Goal: Task Accomplishment & Management: Manage account settings

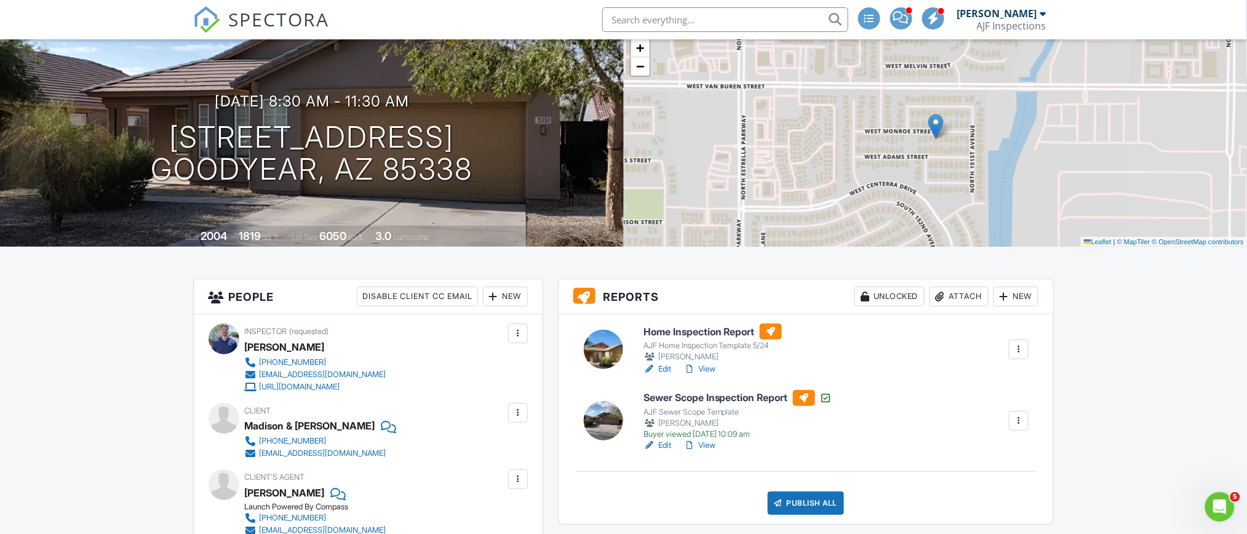
click at [956, 294] on div "Attach" at bounding box center [959, 297] width 59 height 20
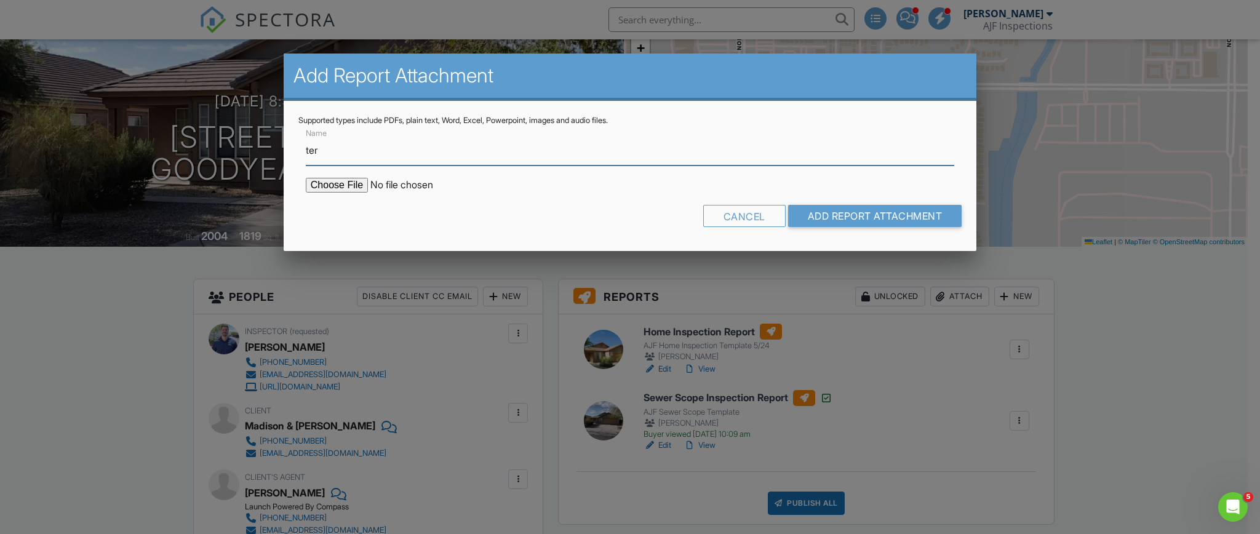
type input "Termite Report"
click at [360, 185] on input "file" at bounding box center [410, 185] width 209 height 15
type input "C:\fakepath\Sent_WDIIR Inspection YES Evid (45).pdf"
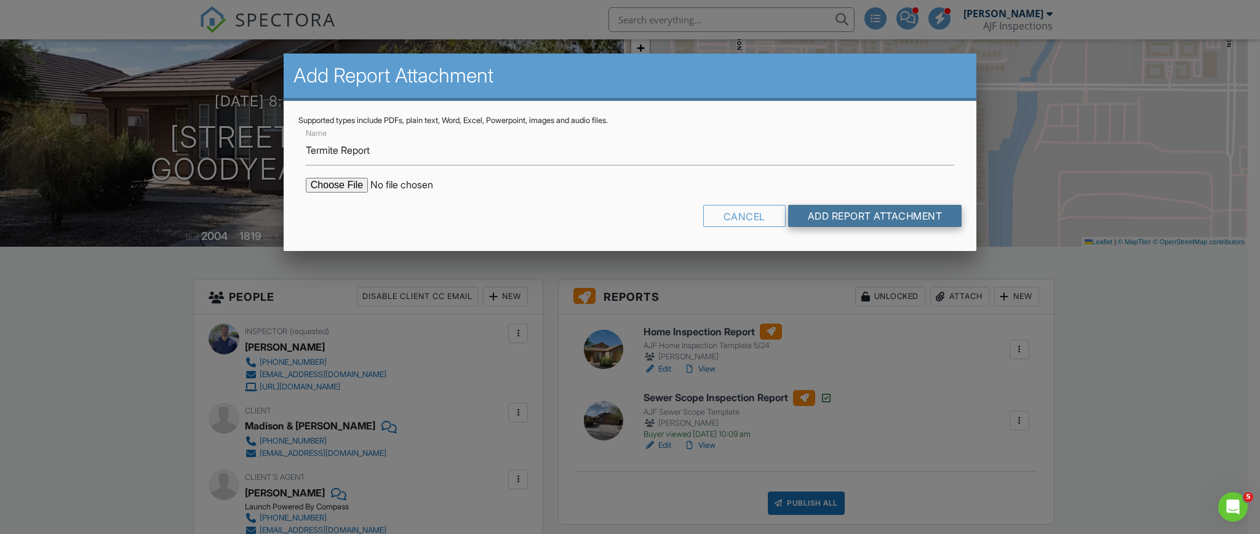
click at [882, 220] on input "Add Report Attachment" at bounding box center [875, 216] width 174 height 22
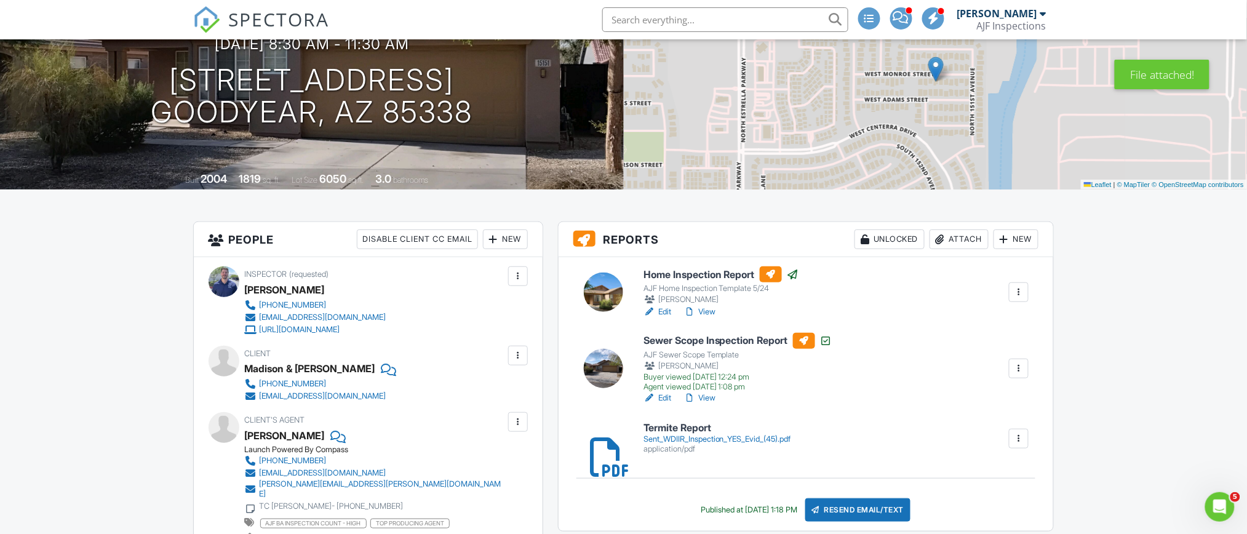
scroll to position [246, 0]
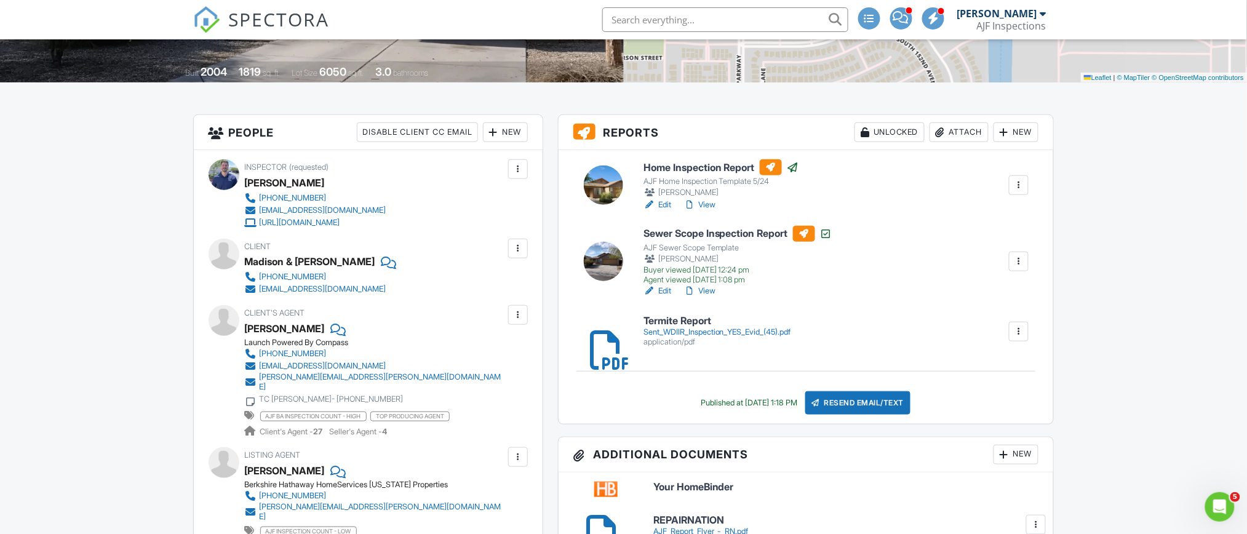
click at [727, 329] on div "Sent_WDIIR_Inspection_YES_Evid_(45).pdf" at bounding box center [718, 332] width 148 height 10
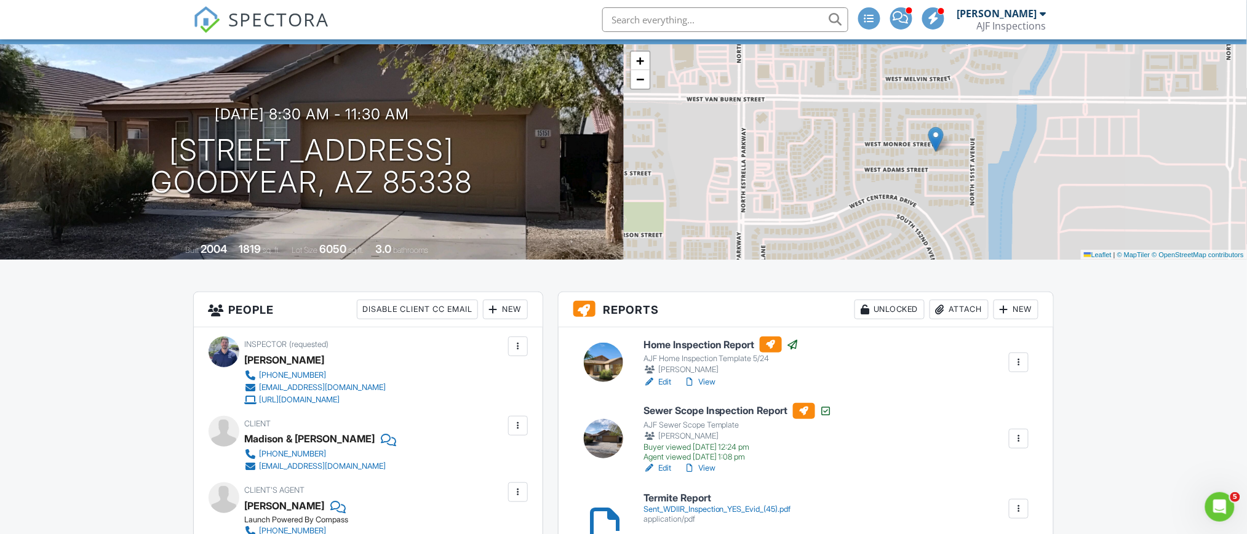
scroll to position [0, 0]
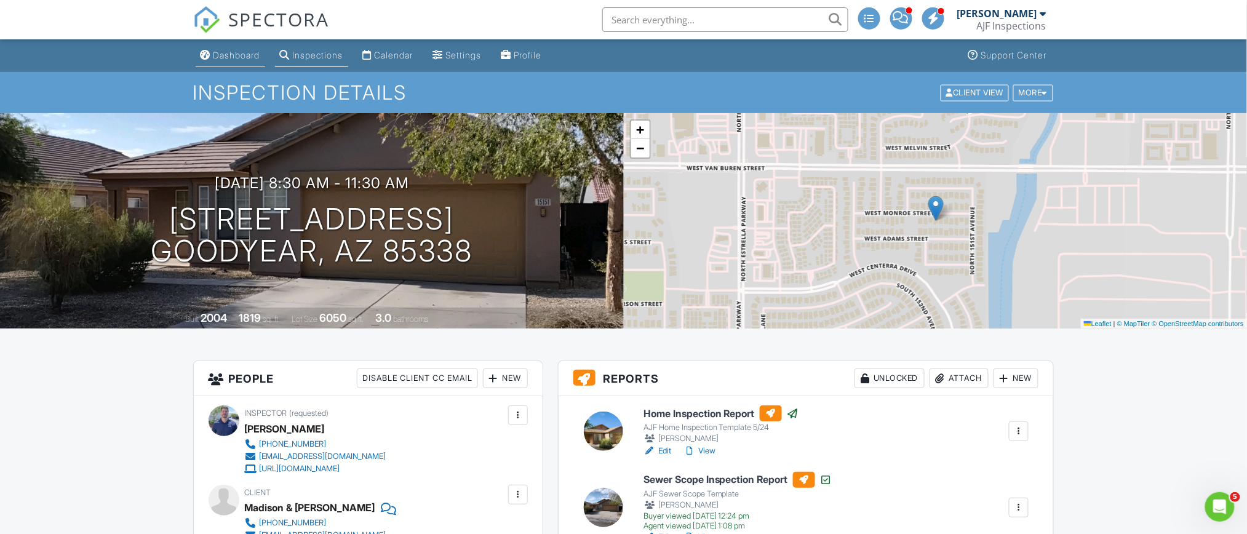
click at [227, 58] on div "Dashboard" at bounding box center [237, 55] width 47 height 10
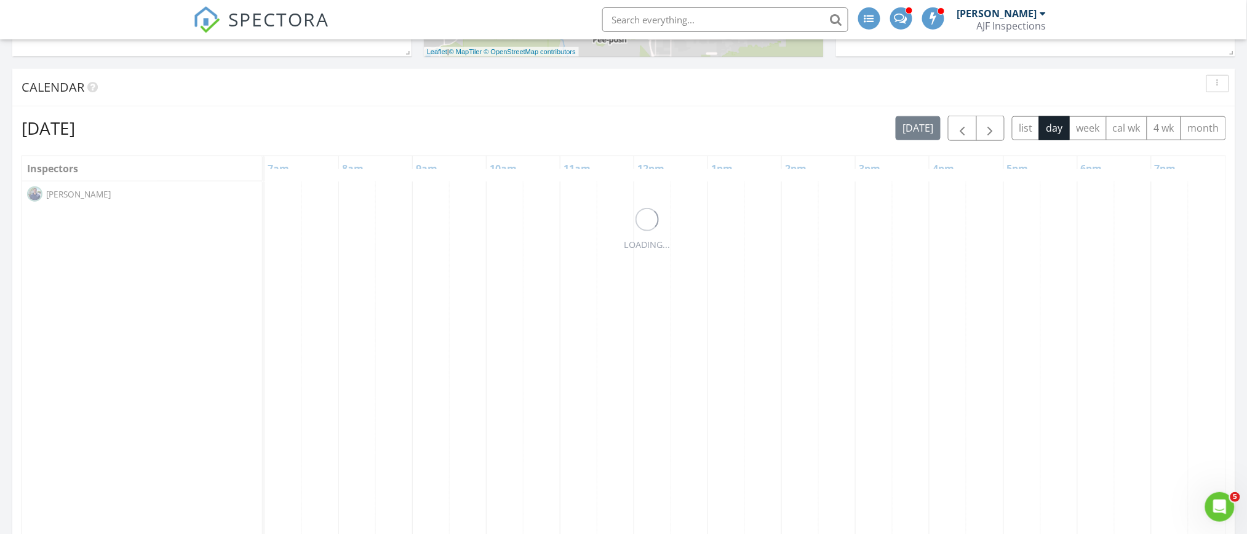
scroll to position [411, 0]
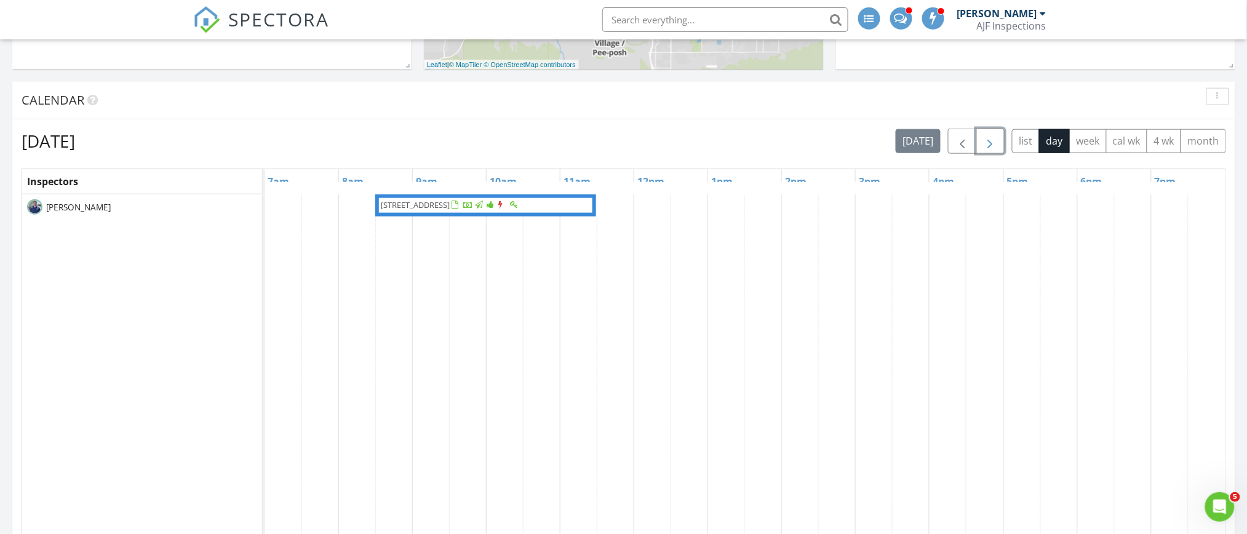
click at [989, 140] on span "button" at bounding box center [990, 141] width 15 height 15
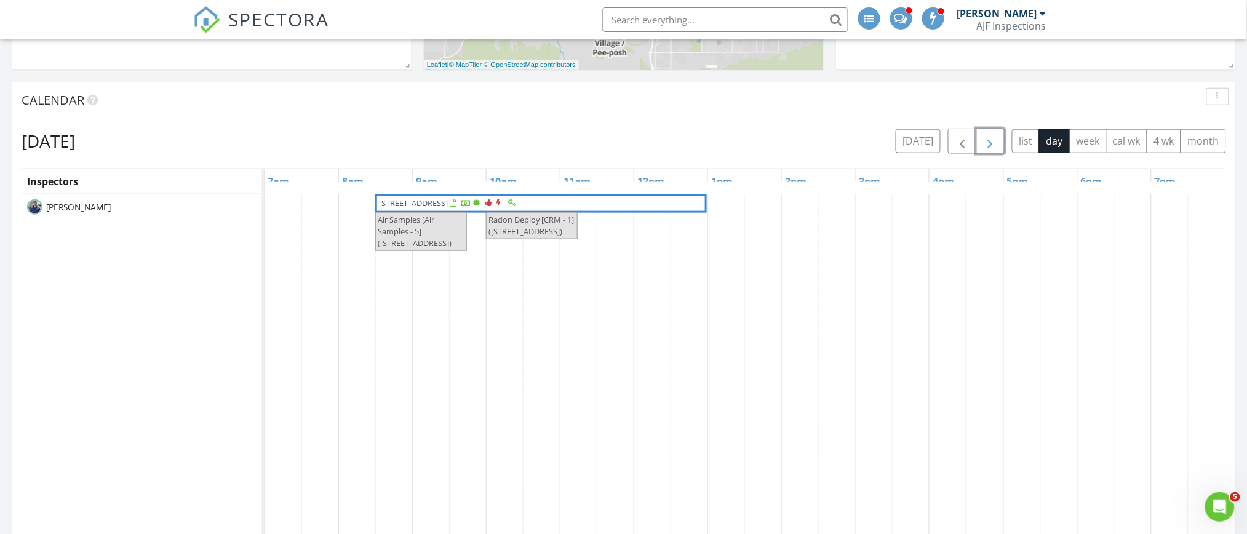
click at [989, 140] on span "button" at bounding box center [990, 141] width 15 height 15
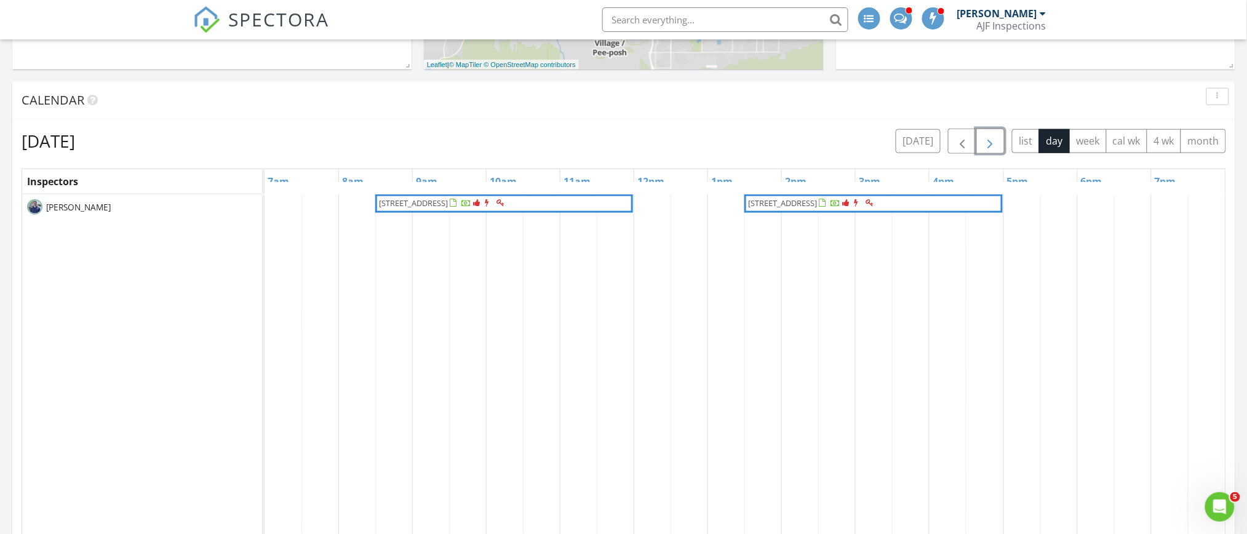
click at [989, 140] on span "button" at bounding box center [990, 141] width 15 height 15
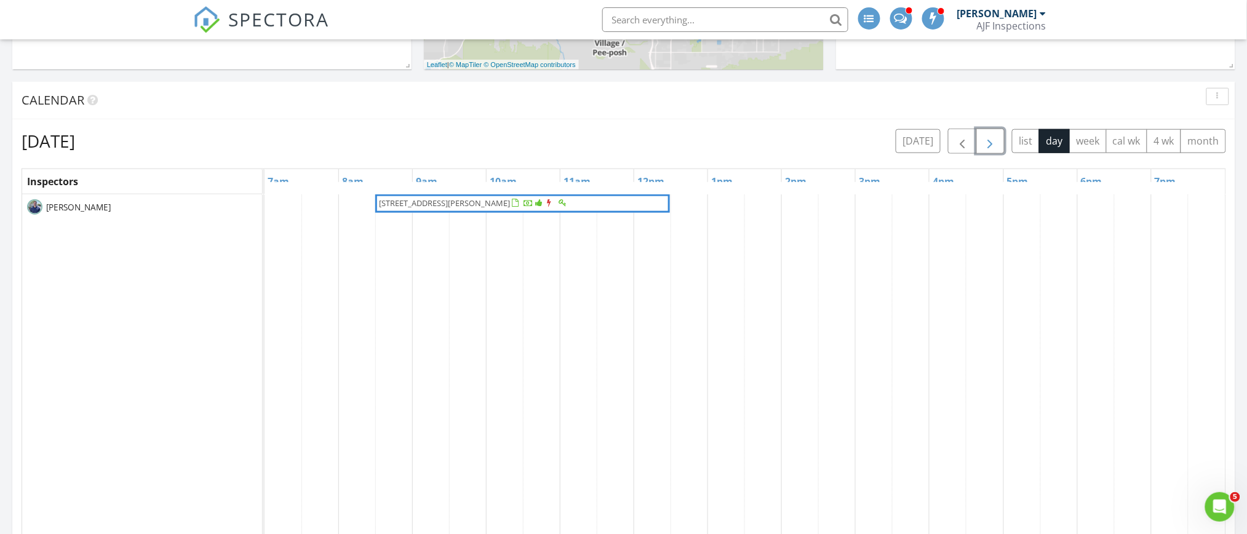
click at [987, 140] on span "button" at bounding box center [990, 141] width 15 height 15
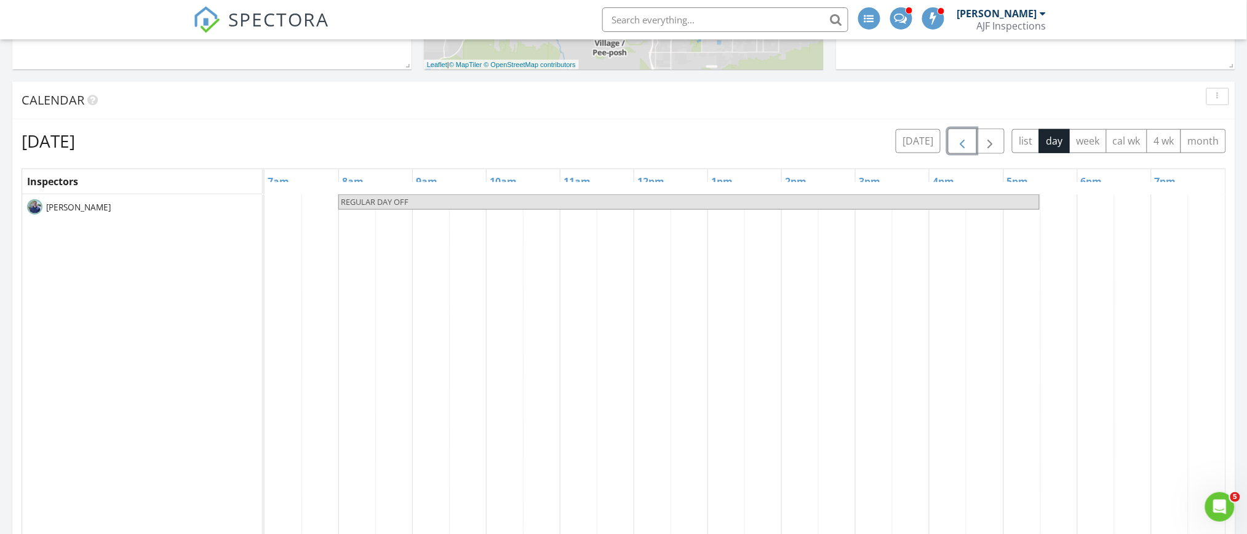
click at [961, 144] on span "button" at bounding box center [962, 141] width 15 height 15
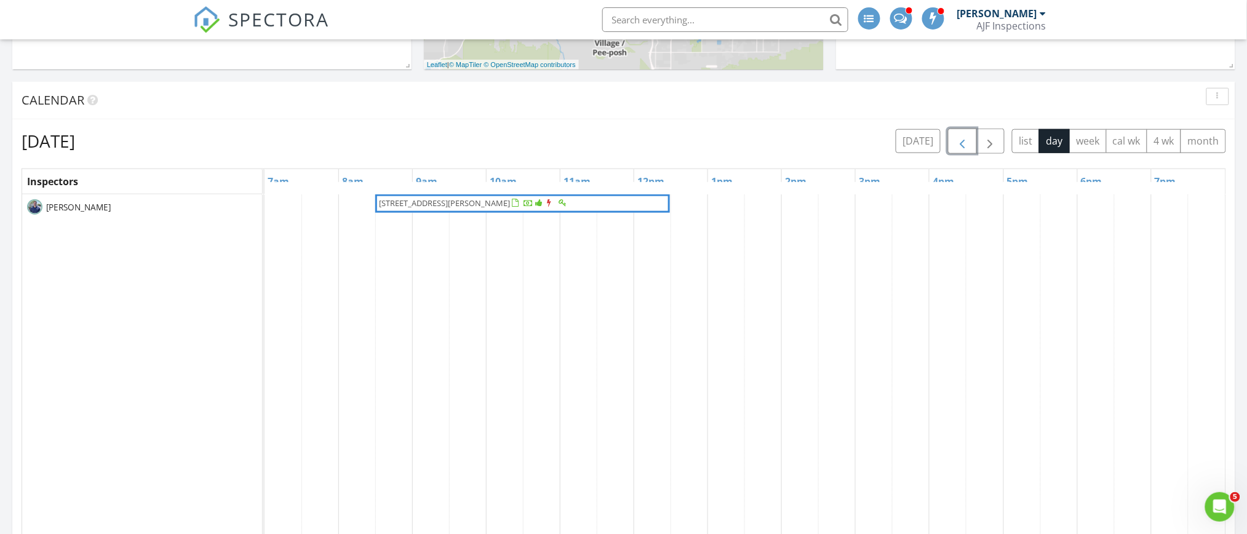
click at [969, 147] on span "button" at bounding box center [962, 141] width 15 height 15
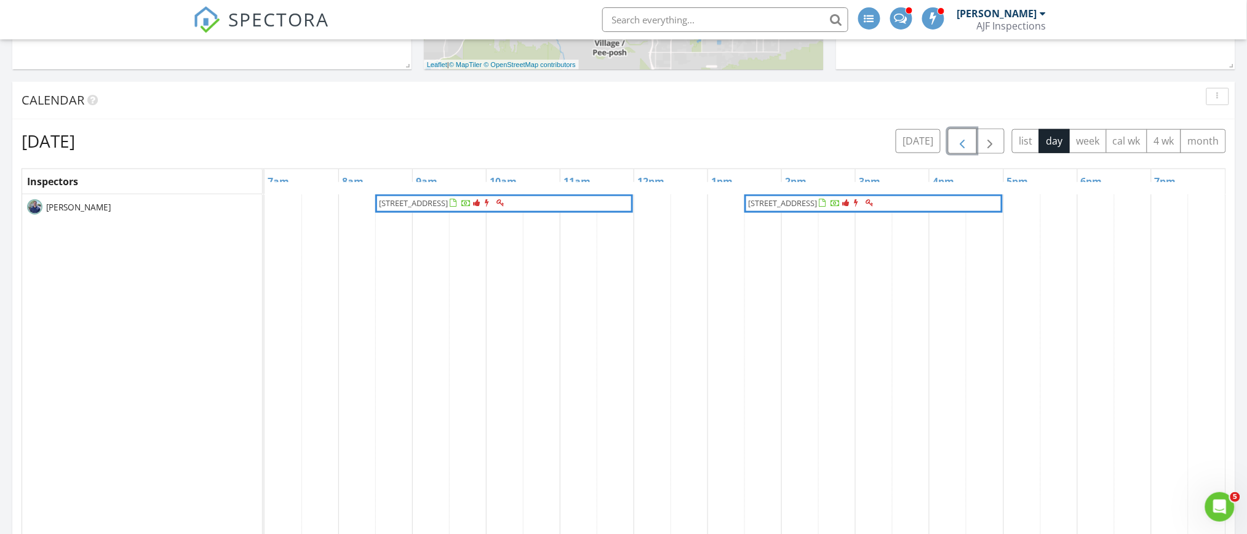
click at [962, 149] on span "button" at bounding box center [962, 141] width 15 height 15
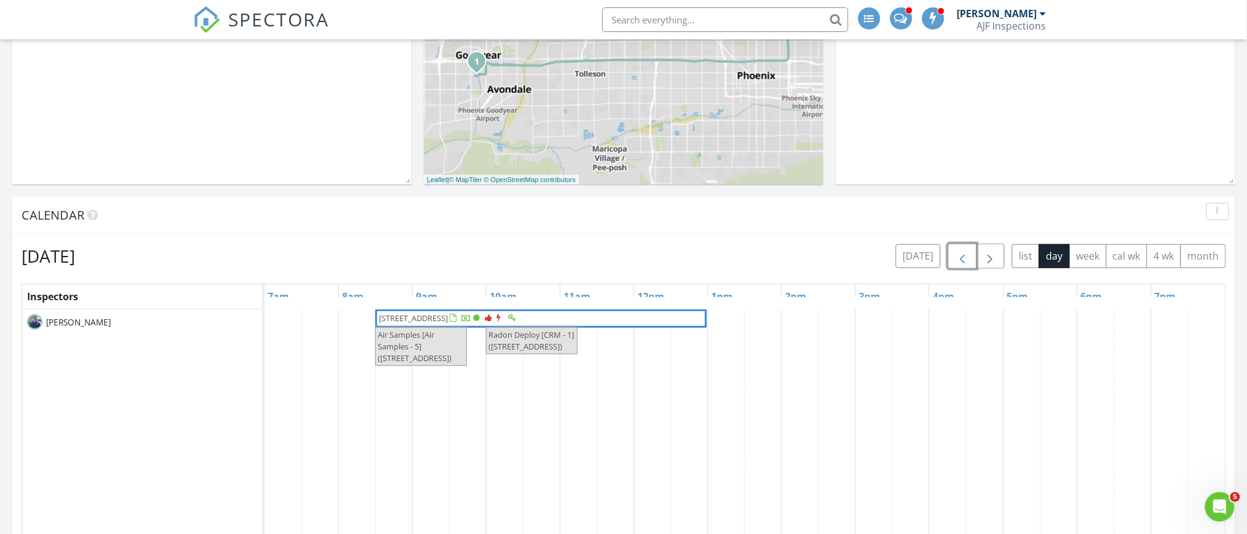
scroll to position [0, 0]
